Goal: Check status: Check status

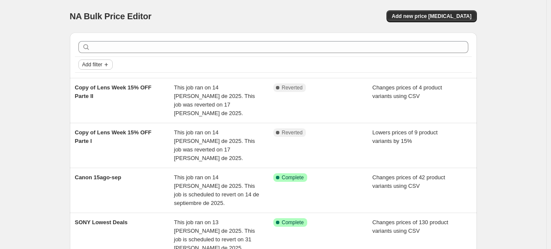
click at [110, 61] on icon "Add filter" at bounding box center [106, 64] width 7 height 7
click at [101, 81] on span "Job status" at bounding box center [98, 81] width 25 height 6
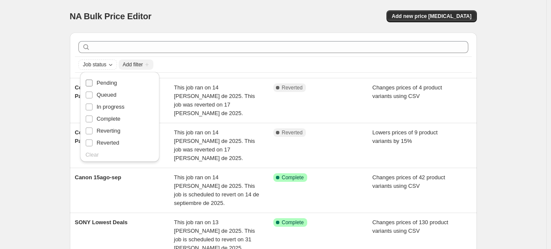
click at [103, 84] on span "Pending" at bounding box center [106, 83] width 21 height 6
click at [92, 84] on input "Pending" at bounding box center [89, 83] width 7 height 7
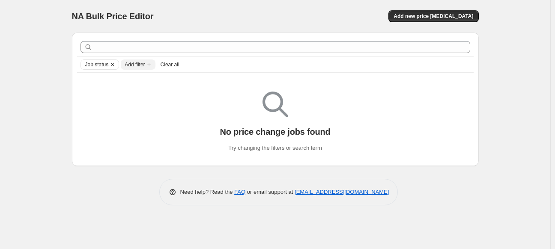
click at [111, 65] on icon "Clear" at bounding box center [112, 64] width 7 height 7
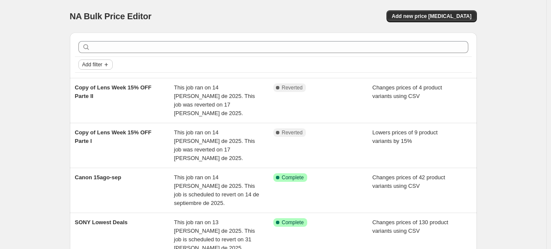
click at [107, 65] on icon "Add filter" at bounding box center [106, 64] width 7 height 7
click at [105, 83] on span "Job status" at bounding box center [98, 81] width 25 height 6
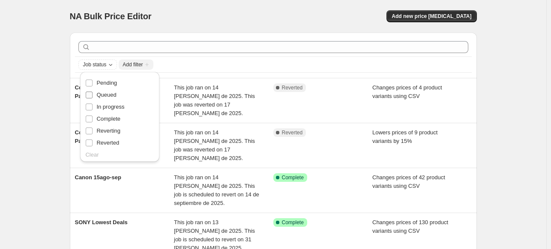
click at [112, 93] on span "Queued" at bounding box center [106, 95] width 20 height 6
click at [92, 93] on input "Queued" at bounding box center [89, 95] width 7 height 7
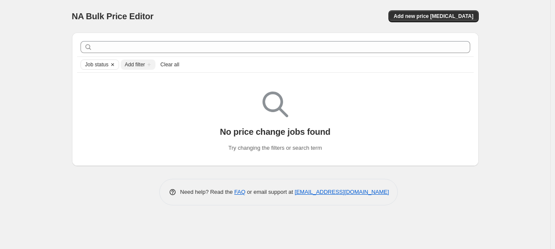
click at [113, 64] on icon "Clear" at bounding box center [112, 64] width 7 height 7
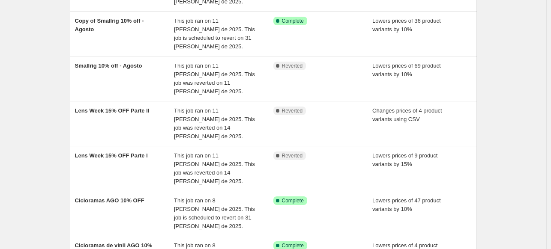
scroll to position [284, 0]
